Goal: Task Accomplishment & Management: Use online tool/utility

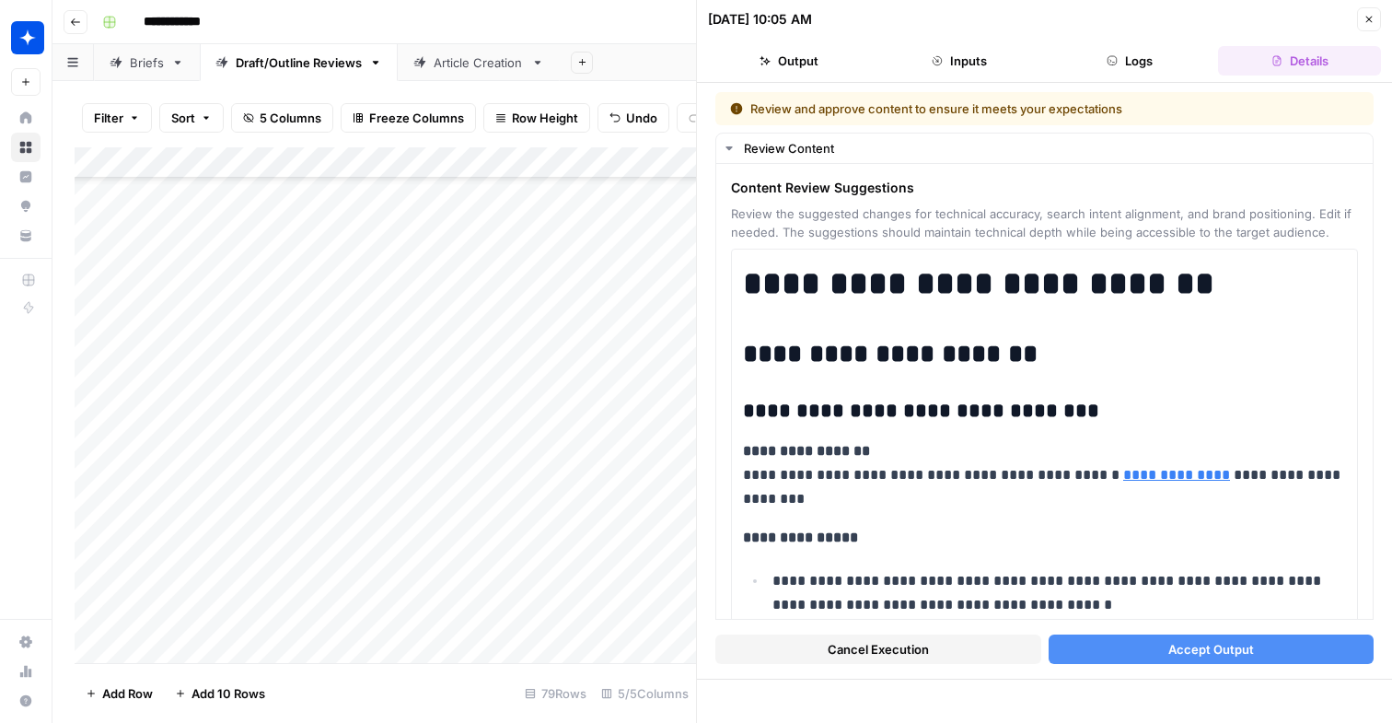
scroll to position [22075, 0]
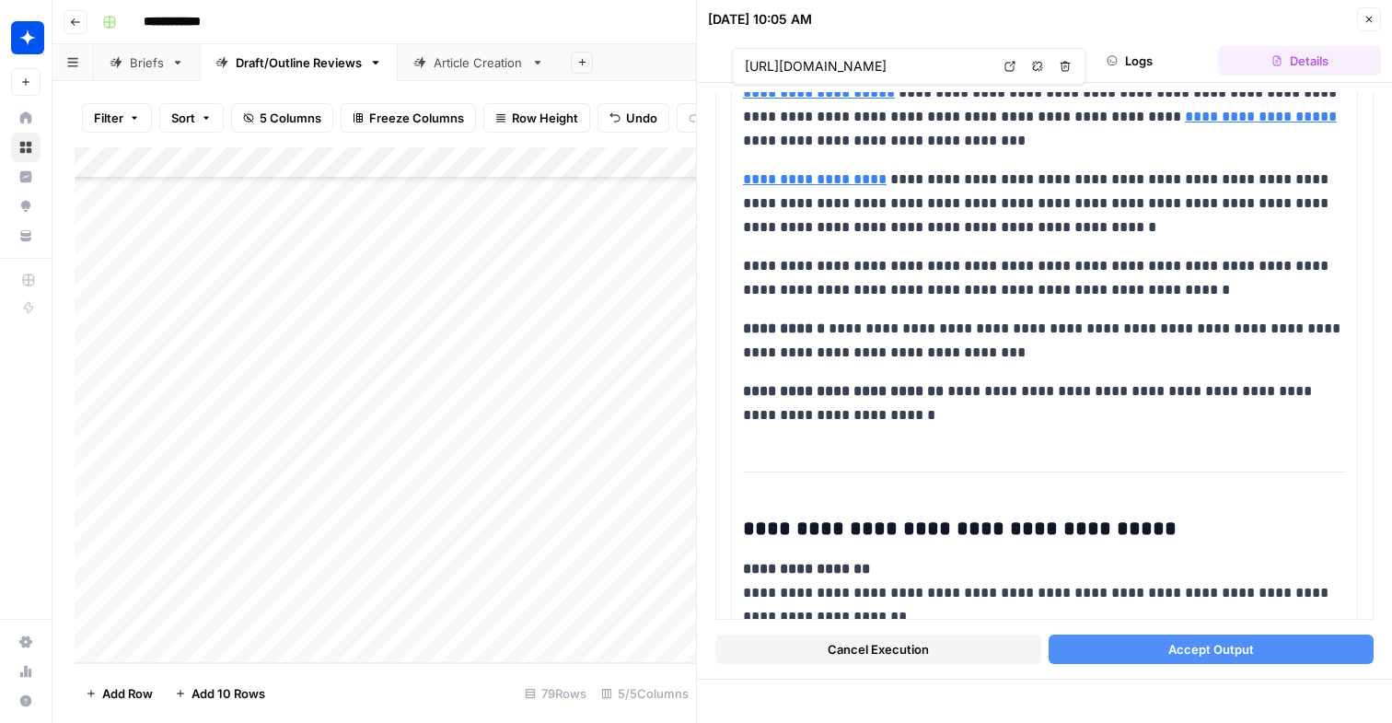
click at [452, 69] on div "Article Creation" at bounding box center [479, 62] width 90 height 18
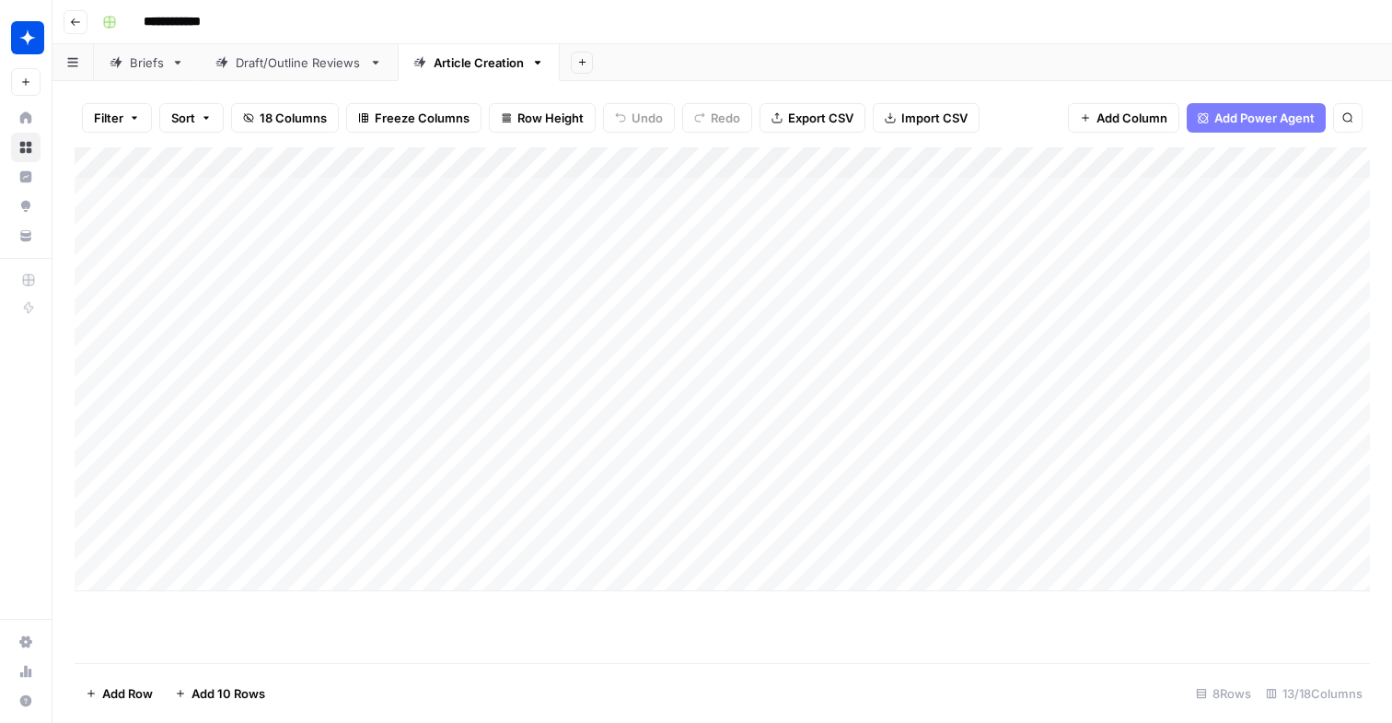
click at [1225, 200] on div "Add Column" at bounding box center [723, 369] width 1296 height 444
click at [869, 202] on div "Add Column" at bounding box center [723, 369] width 1296 height 444
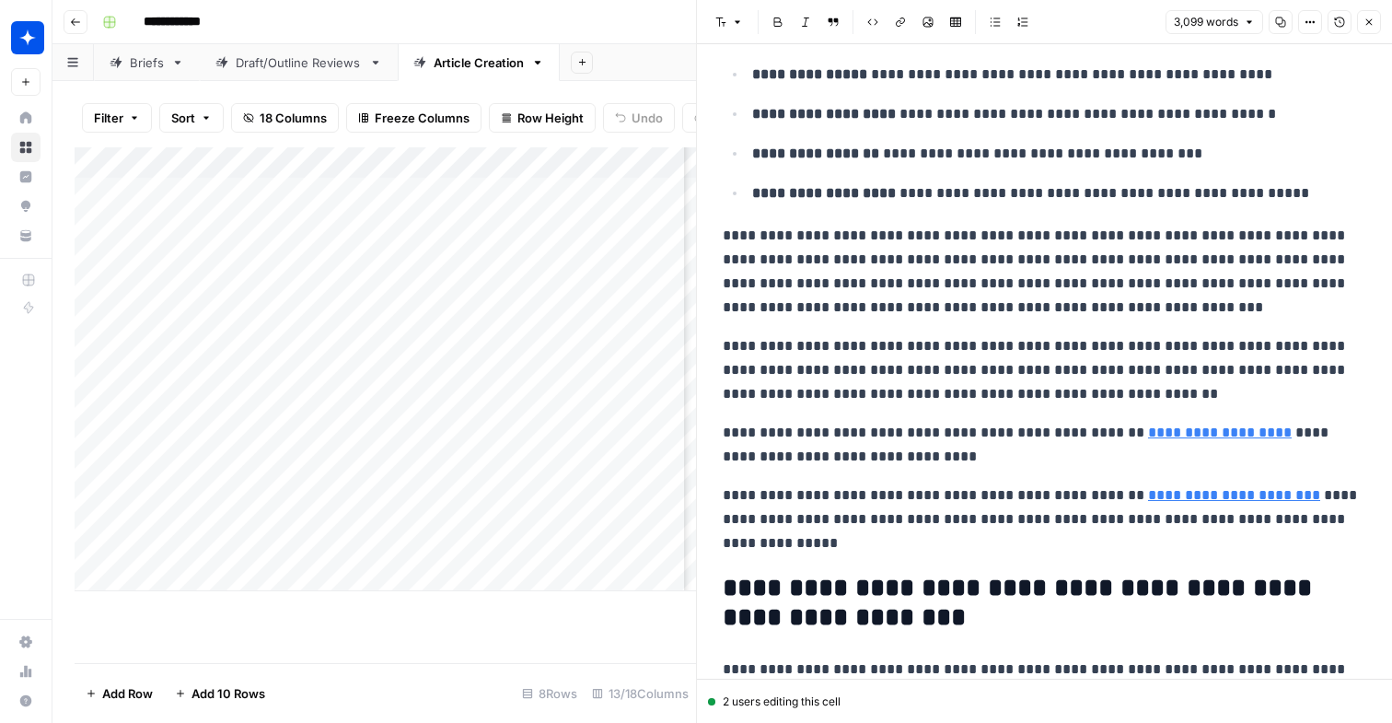
scroll to position [8534, 0]
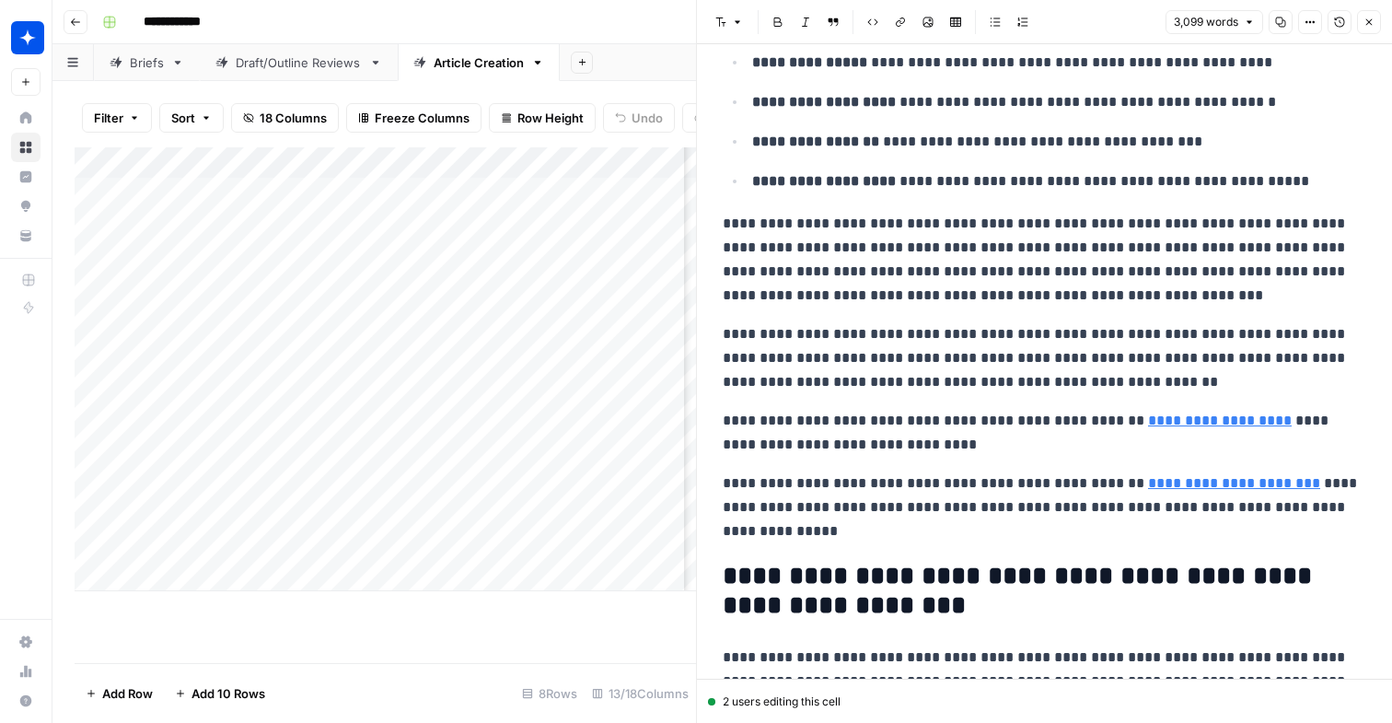
click at [266, 59] on div "Draft/Outline Reviews" at bounding box center [299, 62] width 126 height 18
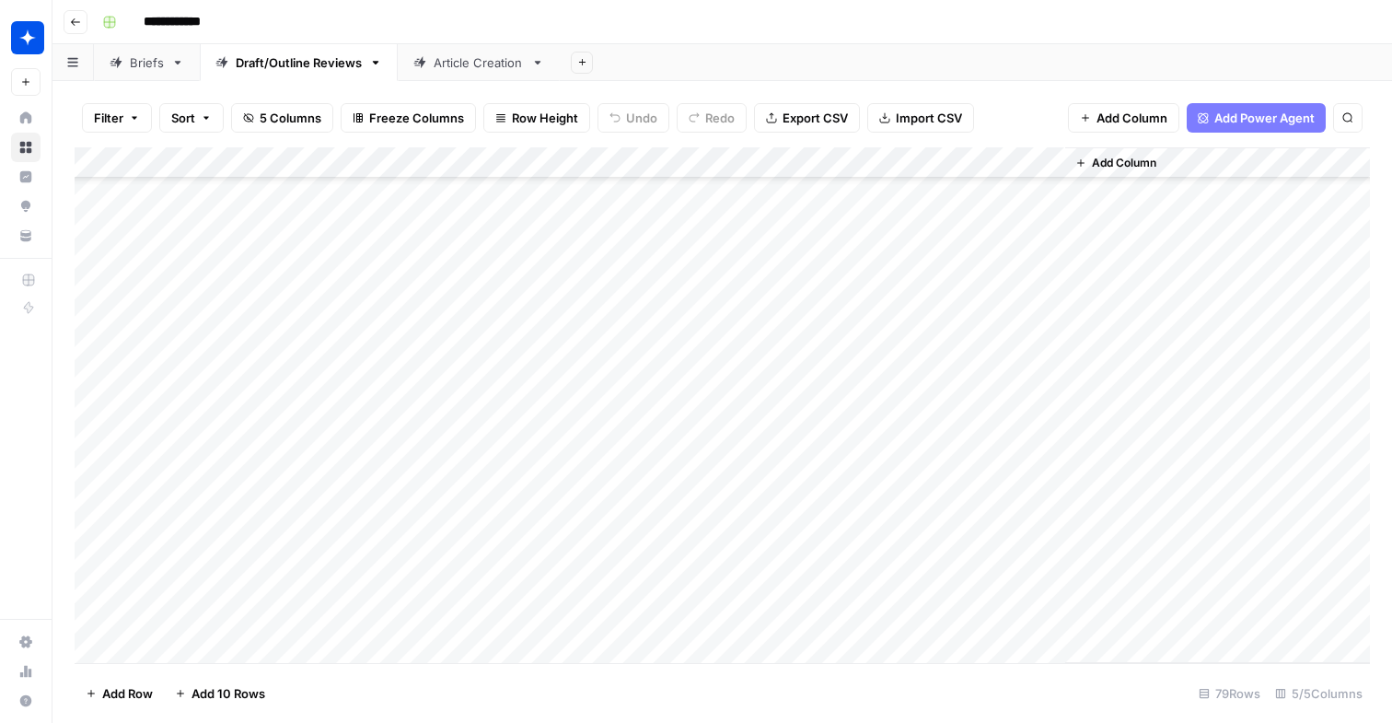
scroll to position [1985, 0]
click at [195, 208] on div "Add Column" at bounding box center [723, 405] width 1296 height 516
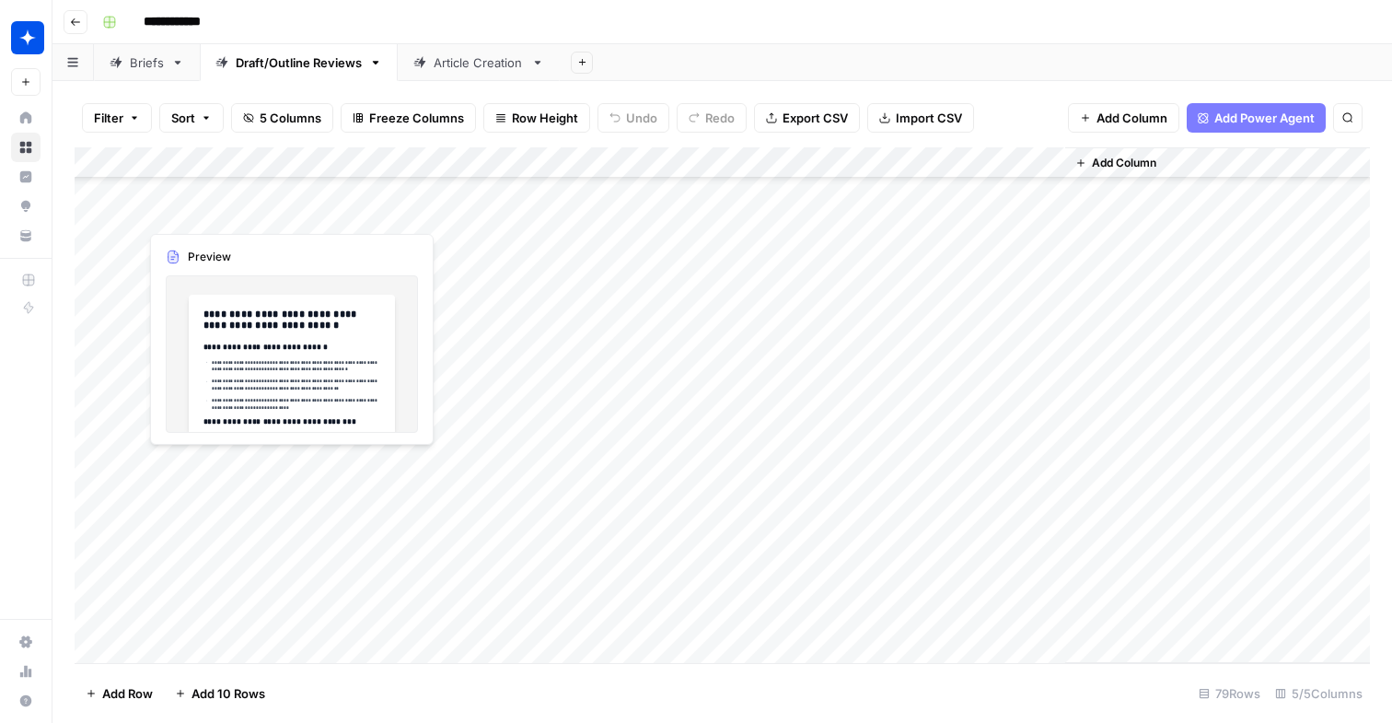
click at [195, 208] on div "Add Column" at bounding box center [723, 405] width 1296 height 516
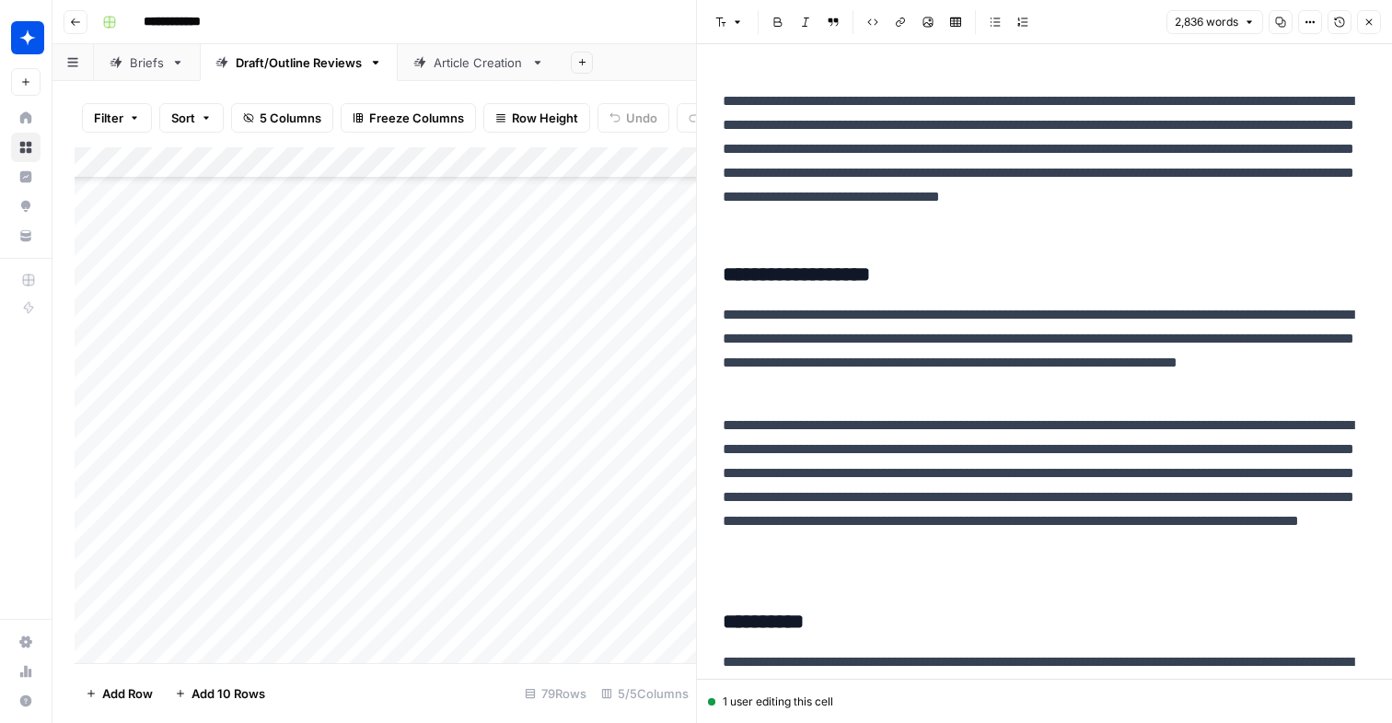
scroll to position [3477, 0]
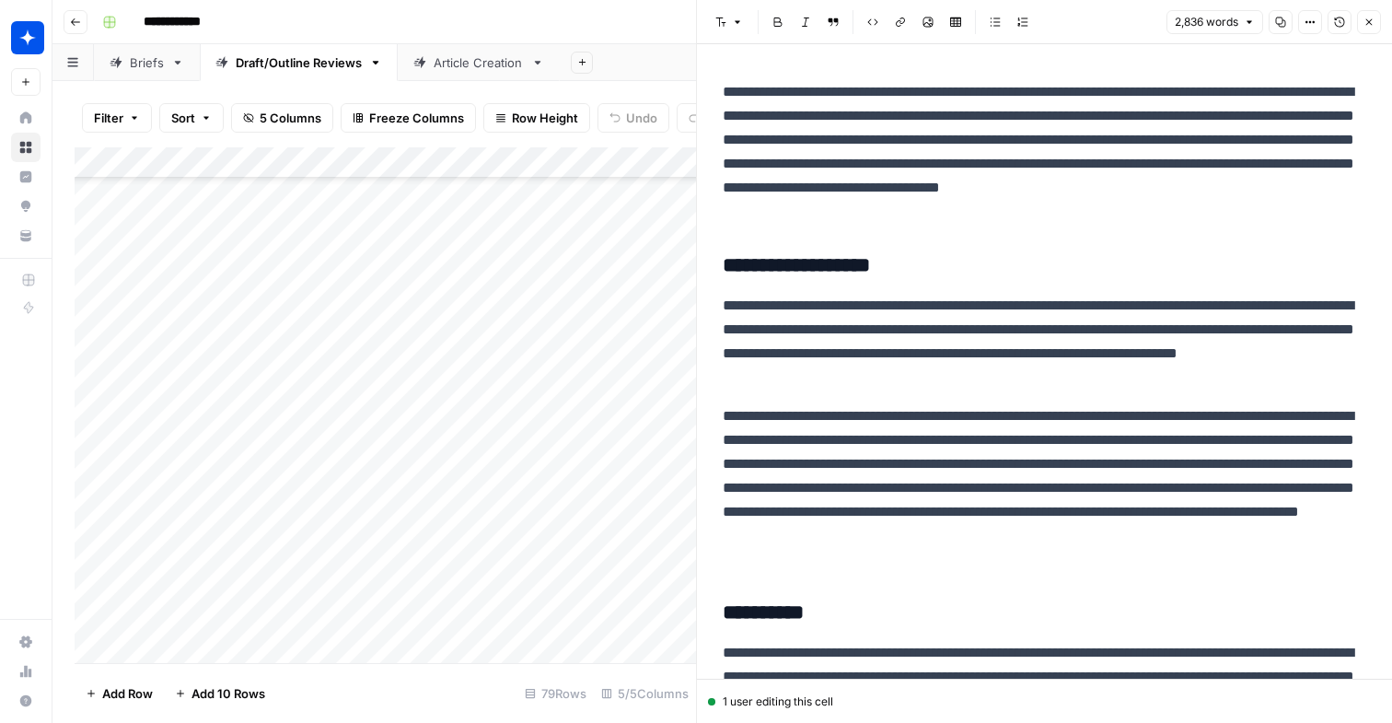
click at [626, 220] on div "Add Column" at bounding box center [386, 405] width 622 height 516
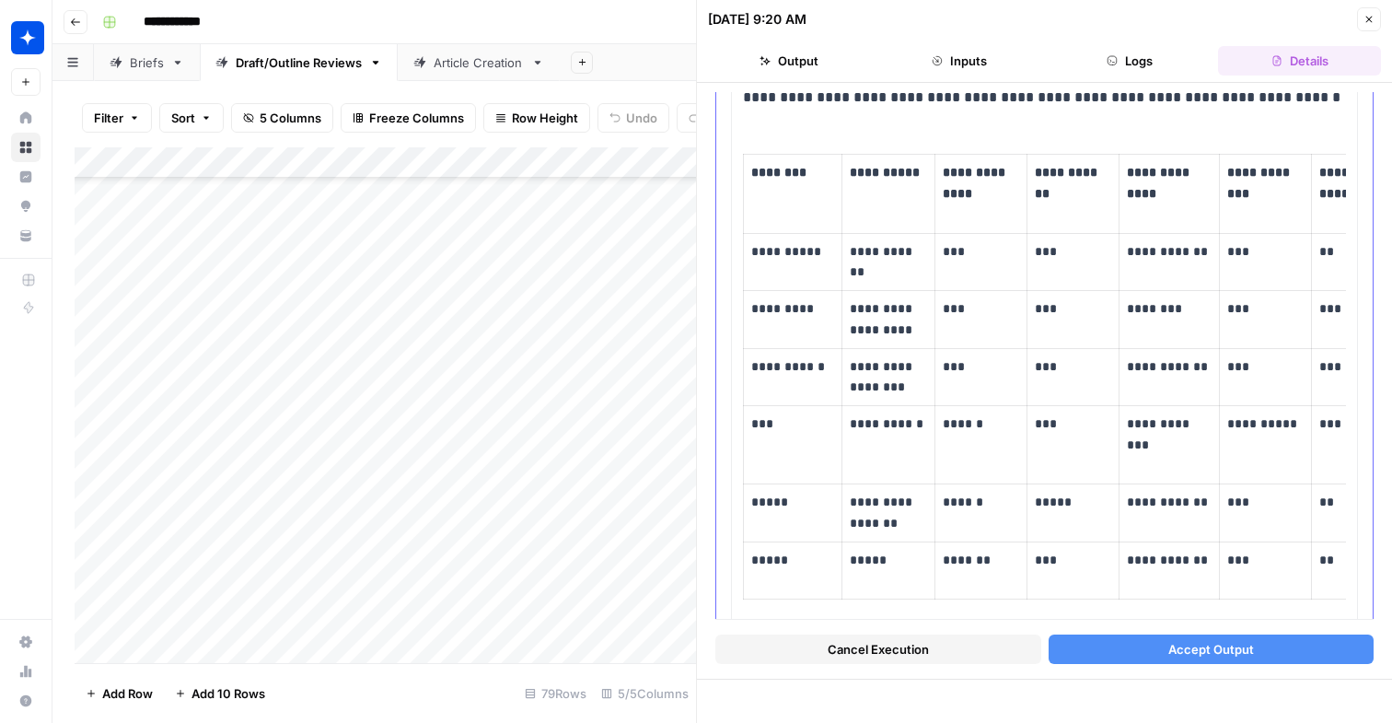
scroll to position [6580, 0]
